Goal: Communication & Community: Answer question/provide support

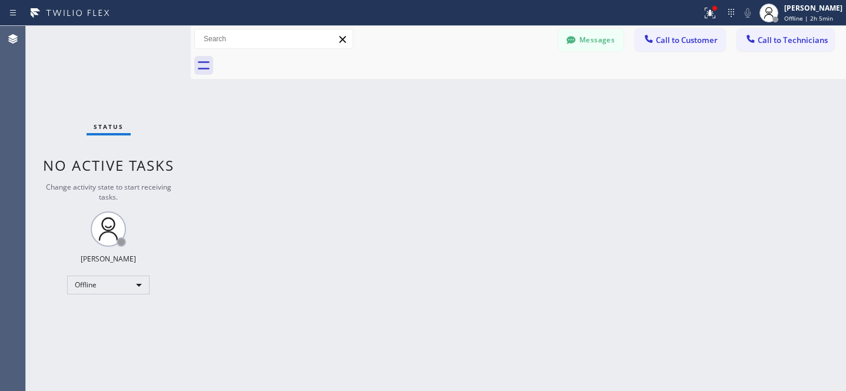
scroll to position [255, 0]
click at [589, 40] on button "Messages" at bounding box center [590, 40] width 65 height 22
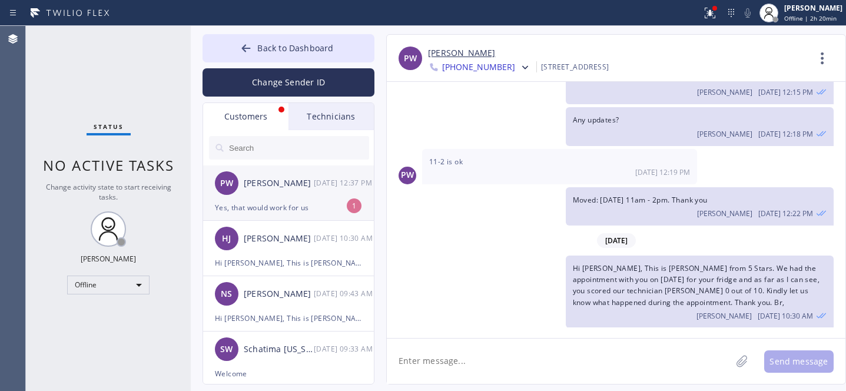
click at [267, 201] on div "Yes, that would work for us" at bounding box center [288, 208] width 147 height 14
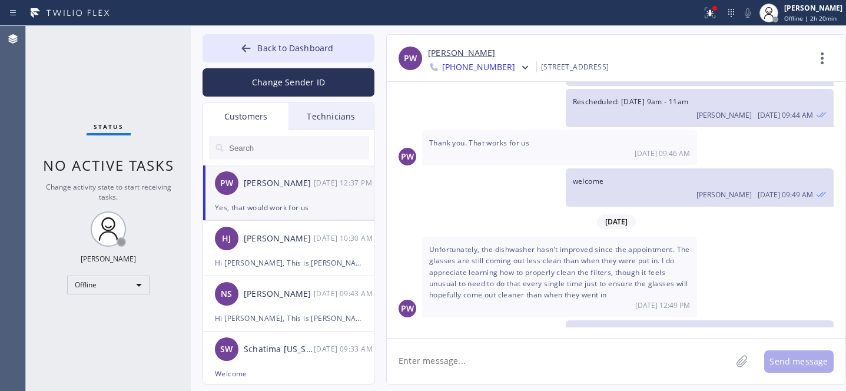
scroll to position [403, 0]
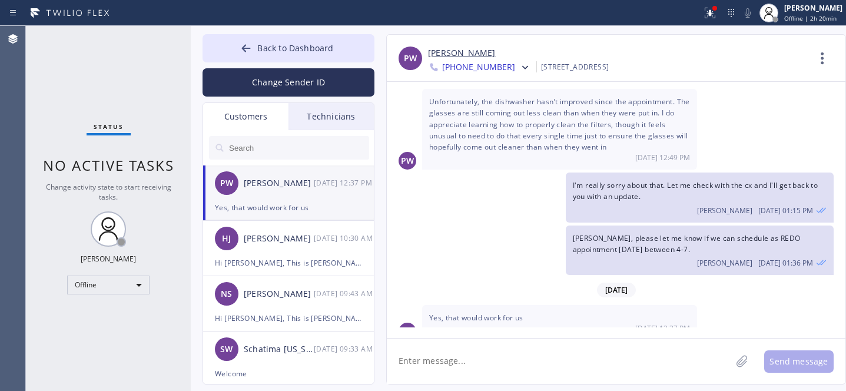
click at [464, 56] on link "[PERSON_NAME]" at bounding box center [461, 53] width 67 height 14
click at [539, 351] on textarea at bounding box center [559, 360] width 344 height 45
paste textarea "[DATE] 4pm - 7pm"
type textarea "Booked: [DATE] 4pm - 7pm. Thank you"
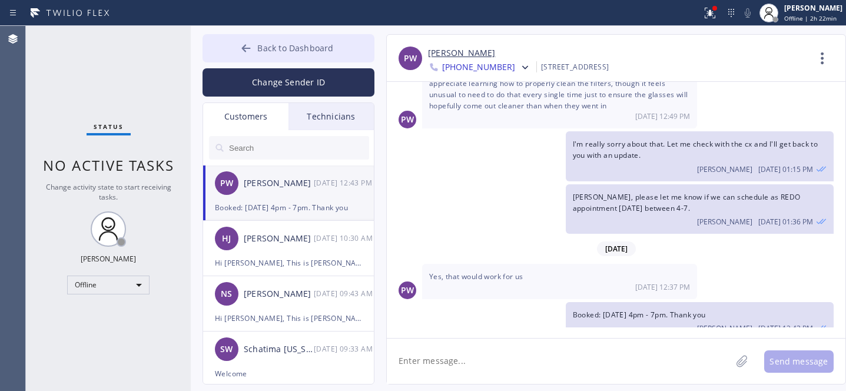
click at [263, 48] on span "Back to Dashboard" at bounding box center [295, 47] width 76 height 11
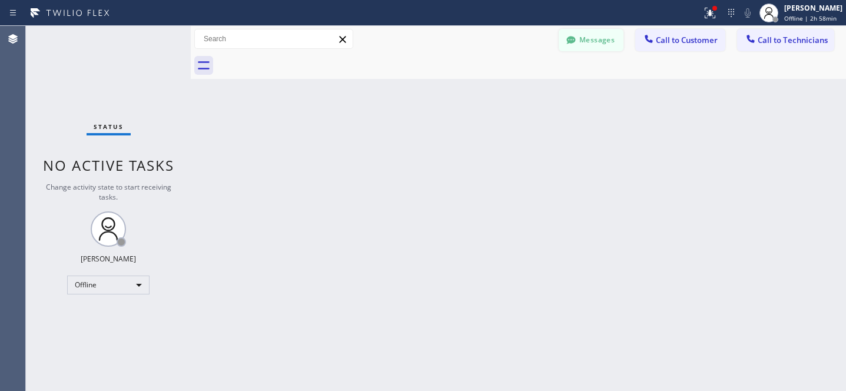
click at [585, 42] on button "Messages" at bounding box center [590, 40] width 65 height 22
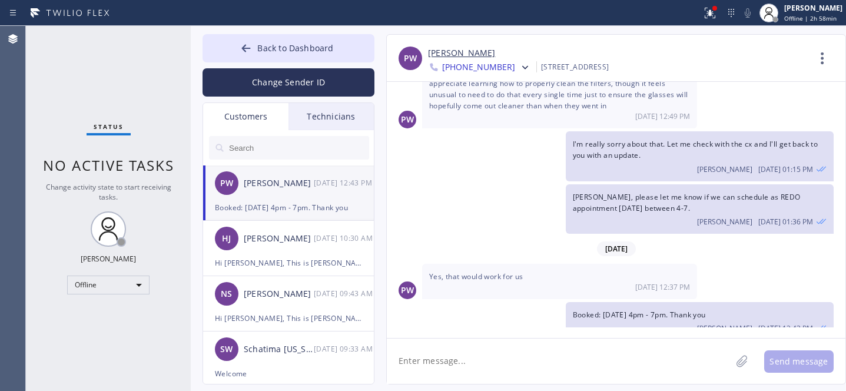
click at [278, 154] on input "text" at bounding box center [298, 148] width 141 height 24
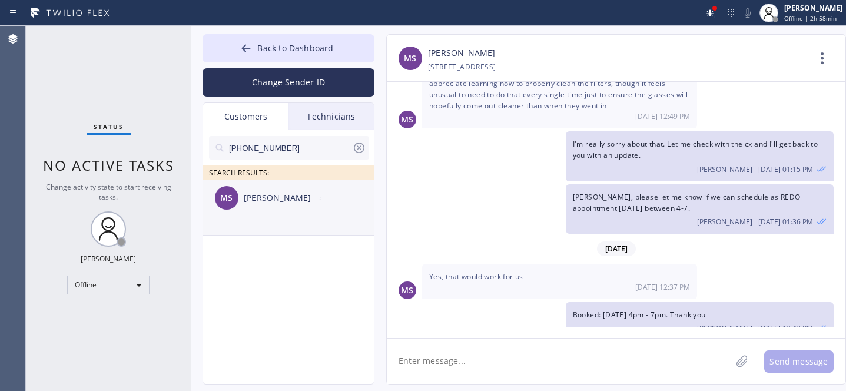
click at [272, 215] on div "[PERSON_NAME] --:--" at bounding box center [289, 197] width 172 height 35
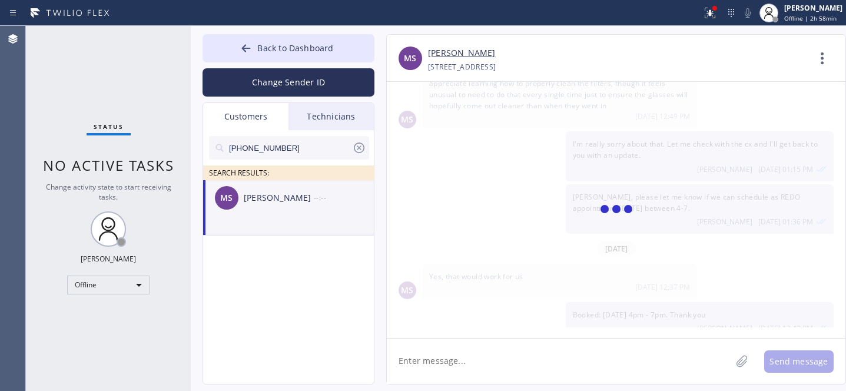
scroll to position [146, 0]
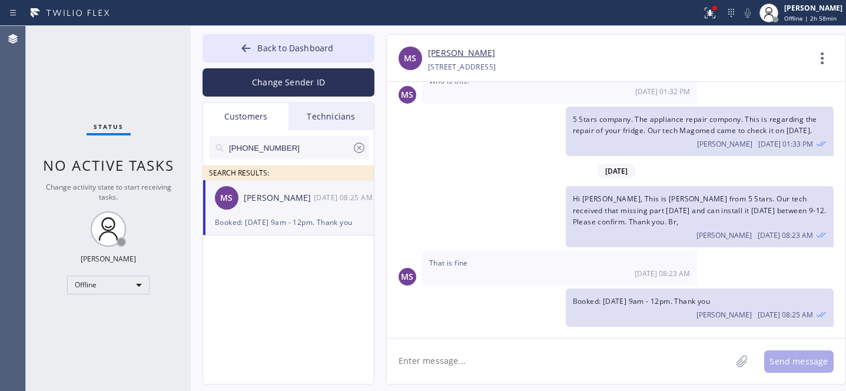
click at [447, 348] on textarea at bounding box center [559, 360] width 344 height 45
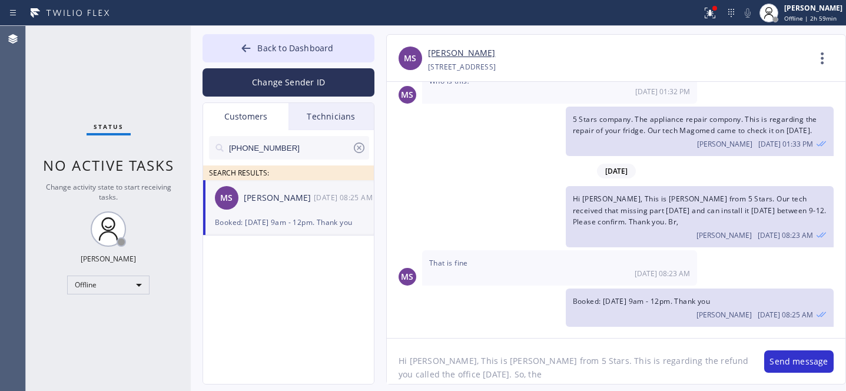
paste textarea "hi, yes a check was processed to them [DATE] and they should receive in a few b…"
click at [484, 365] on textarea "Hi [PERSON_NAME], This is [PERSON_NAME] from 5 Stars. This is regarding the ref…" at bounding box center [569, 360] width 365 height 45
click at [558, 365] on textarea "Hi [PERSON_NAME], This is [PERSON_NAME] from 5 Stars. This is regarding the ref…" at bounding box center [569, 360] width 365 height 45
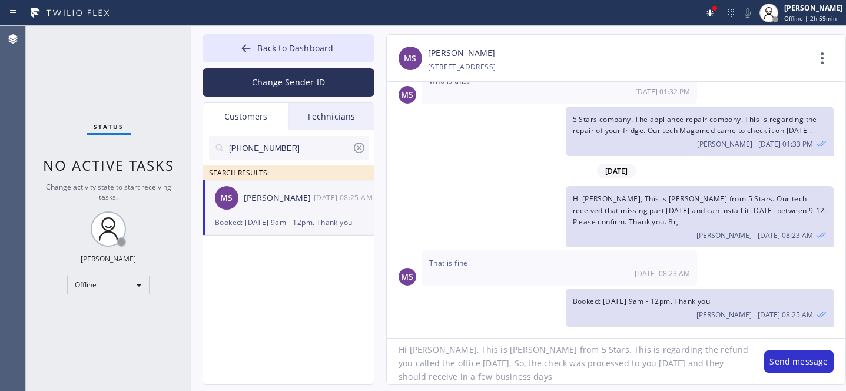
click at [634, 362] on textarea "Hi [PERSON_NAME], This is [PERSON_NAME] from 5 Stars. This is regarding the ref…" at bounding box center [569, 360] width 365 height 45
click at [700, 367] on textarea "Hi [PERSON_NAME], This is [PERSON_NAME] from 5 Stars. This is regarding the ref…" at bounding box center [569, 360] width 365 height 45
click at [583, 377] on textarea "Hi [PERSON_NAME], This is [PERSON_NAME] from 5 Stars. This is regarding the ref…" at bounding box center [569, 360] width 365 height 45
type textarea "Hi [PERSON_NAME], This is [PERSON_NAME] from 5 Stars. This is regarding the ref…"
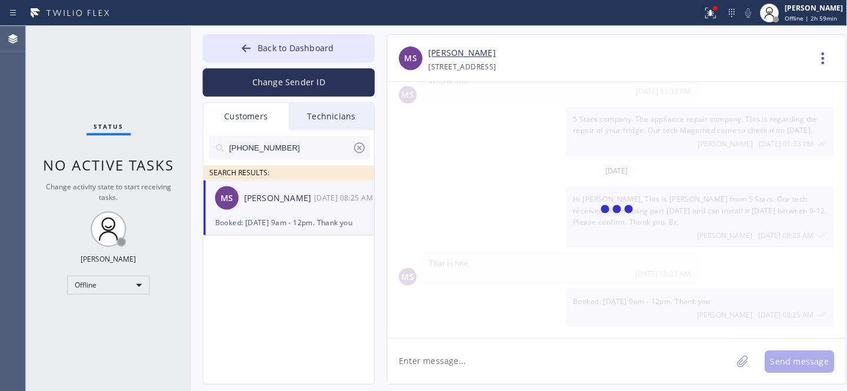
scroll to position [236, 0]
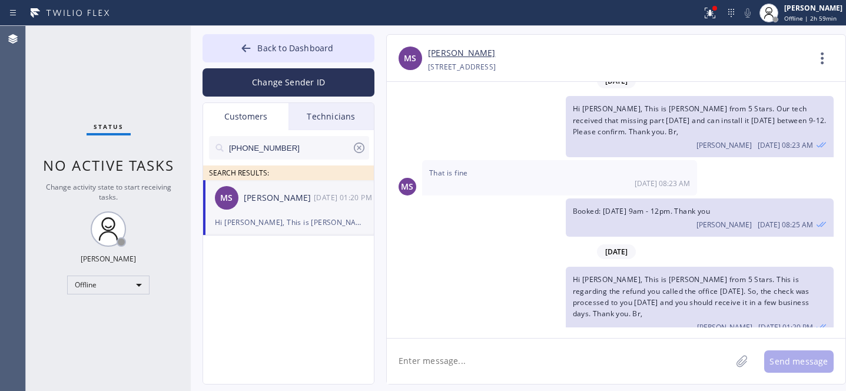
click at [360, 148] on icon at bounding box center [359, 147] width 11 height 11
click at [300, 43] on span "Back to Dashboard" at bounding box center [295, 47] width 76 height 11
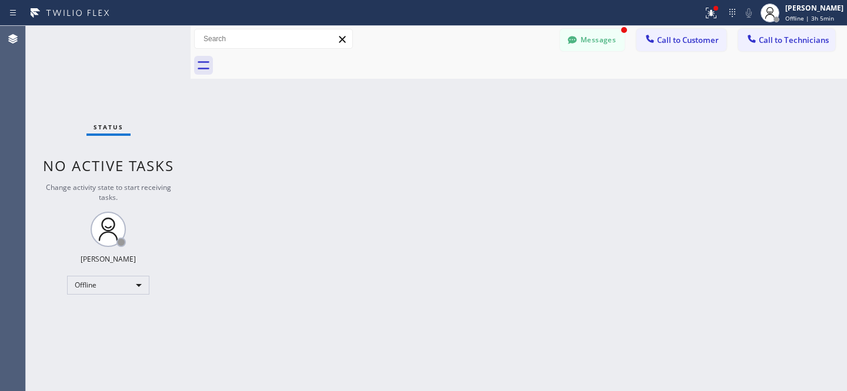
scroll to position [274, 0]
click at [588, 48] on button "Messages" at bounding box center [592, 40] width 65 height 22
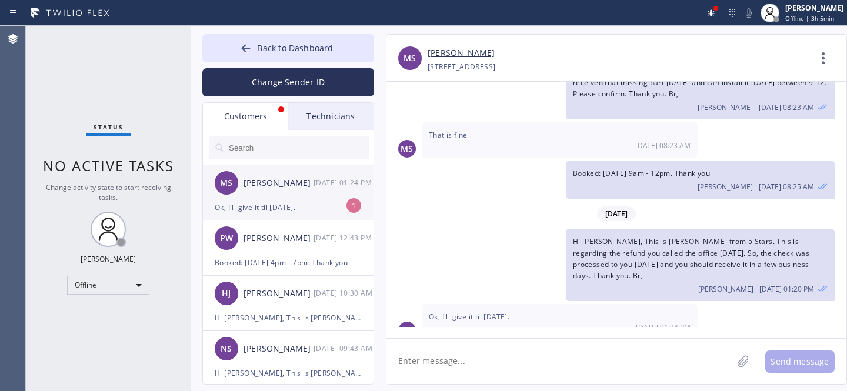
click at [299, 206] on div "Ok, I'll give it til [DATE]." at bounding box center [288, 208] width 147 height 14
click at [498, 361] on textarea at bounding box center [560, 361] width 346 height 45
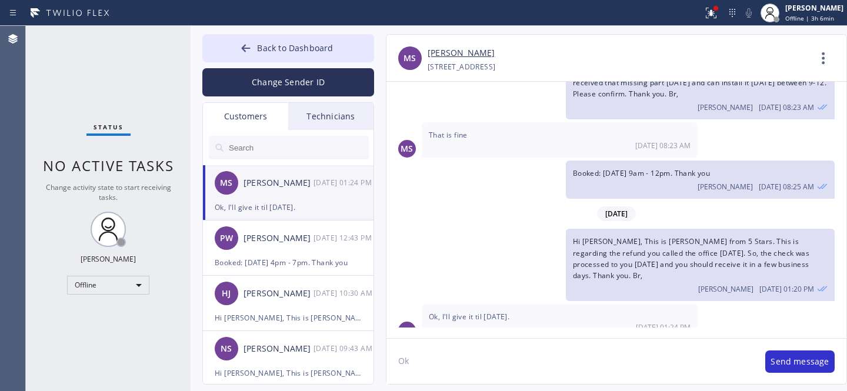
type textarea "Ok"
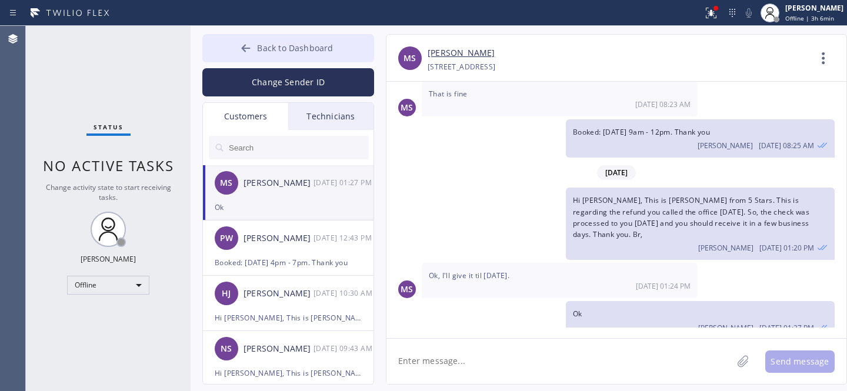
click at [268, 54] on button "Back to Dashboard" at bounding box center [288, 48] width 172 height 28
